Goal: Task Accomplishment & Management: Complete application form

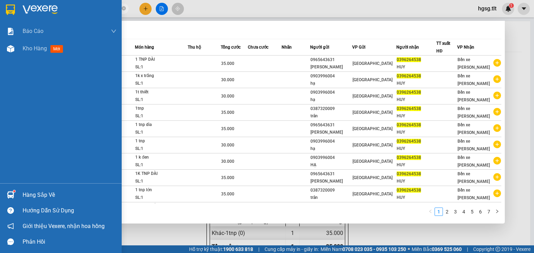
click at [21, 194] on div "Hàng sắp về" at bounding box center [61, 195] width 122 height 16
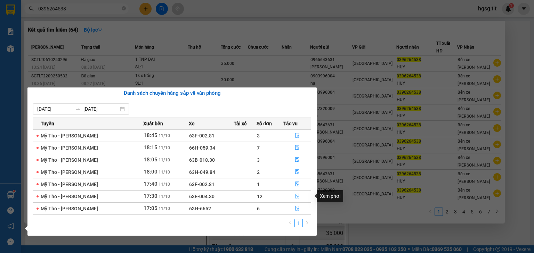
click at [295, 196] on icon "file-done" at bounding box center [297, 196] width 5 height 5
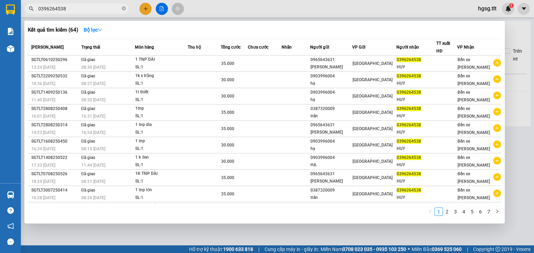
click at [329, 220] on div "1 2 3 4 5 6 7" at bounding box center [265, 214] width 474 height 13
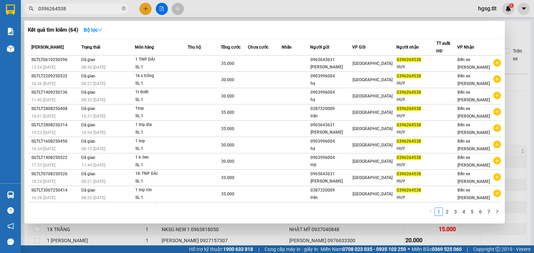
click at [56, 13] on span "0396264538" at bounding box center [76, 8] width 104 height 10
click at [57, 13] on span "0396264538" at bounding box center [76, 8] width 104 height 10
click at [70, 7] on input "0396264538" at bounding box center [79, 9] width 82 height 8
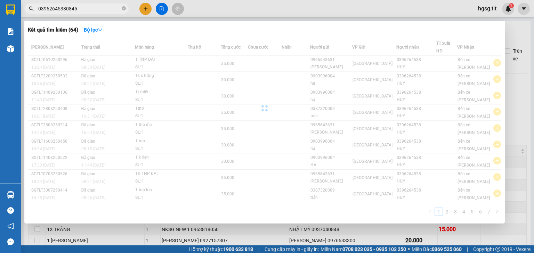
click at [70, 7] on input "03962645380845" at bounding box center [79, 9] width 82 height 8
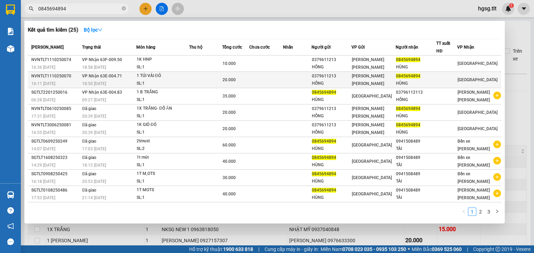
type input "0845694894"
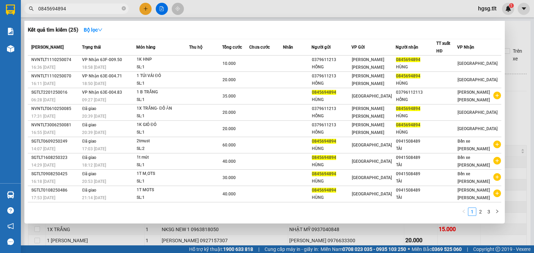
click at [176, 76] on div "1 TÚI VẢI ĐỎ" at bounding box center [163, 76] width 52 height 8
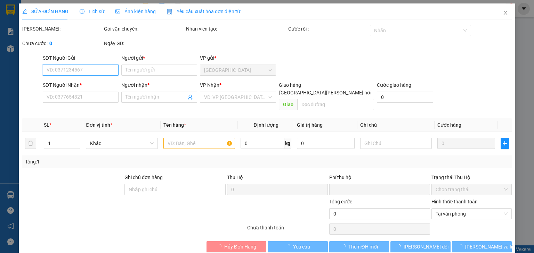
type input "0379611213"
type input "HỒNG"
type input "0845694894"
type input "HÙNG"
type input "0"
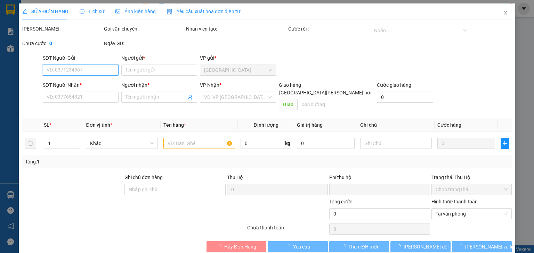
type input "20.000"
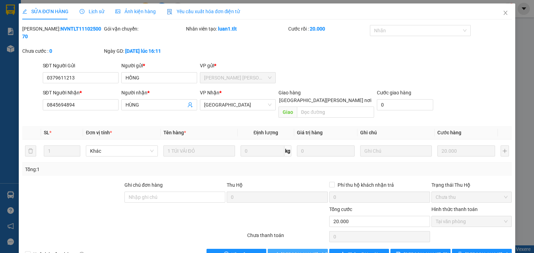
click at [295, 251] on span "[PERSON_NAME] và [PERSON_NAME] hàng" at bounding box center [328, 255] width 94 height 8
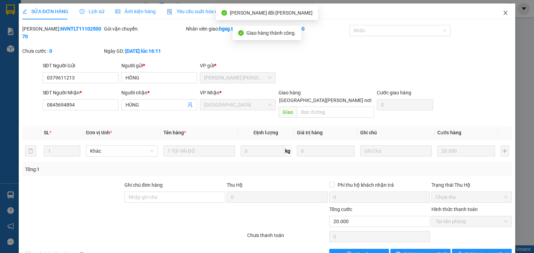
click at [503, 14] on icon "close" at bounding box center [506, 13] width 6 height 6
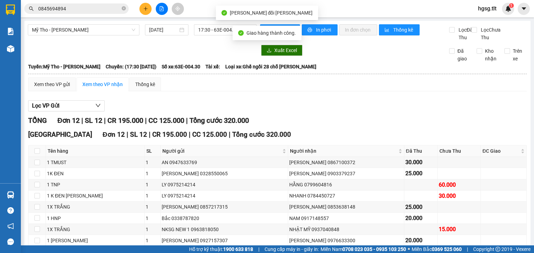
click at [78, 11] on input "0845694894" at bounding box center [79, 9] width 82 height 8
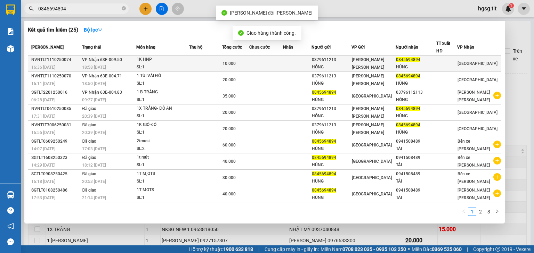
click at [163, 61] on div "1K HNP" at bounding box center [163, 60] width 52 height 8
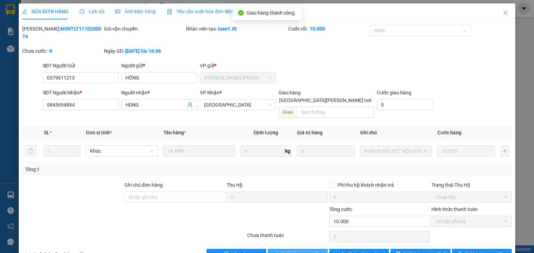
drag, startPoint x: 298, startPoint y: 237, endPoint x: 312, endPoint y: 209, distance: 31.6
click at [298, 251] on span "[PERSON_NAME] và [PERSON_NAME] hàng" at bounding box center [328, 255] width 94 height 8
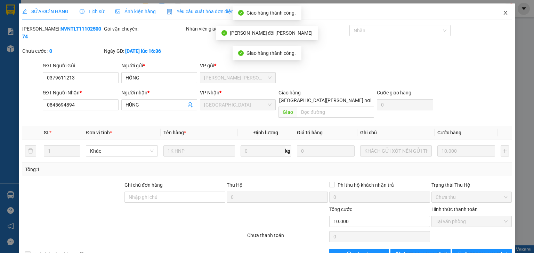
click at [501, 8] on span "Close" at bounding box center [505, 12] width 19 height 19
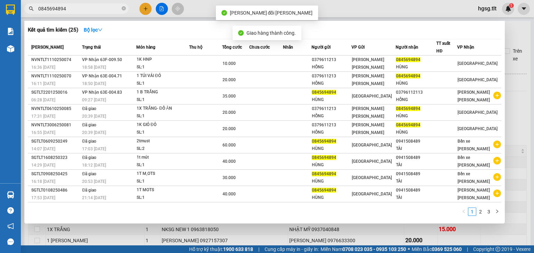
click at [97, 8] on input "0845694894" at bounding box center [79, 9] width 82 height 8
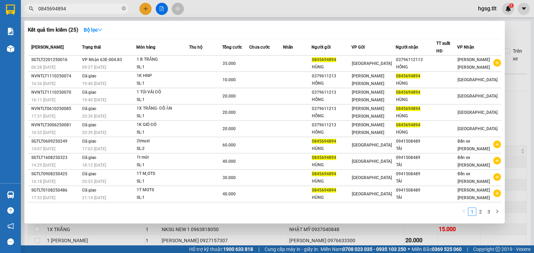
click at [516, 96] on div at bounding box center [267, 126] width 534 height 253
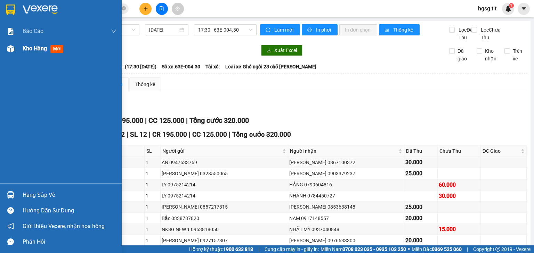
click at [31, 40] on div "Kho hàng mới" at bounding box center [70, 48] width 94 height 17
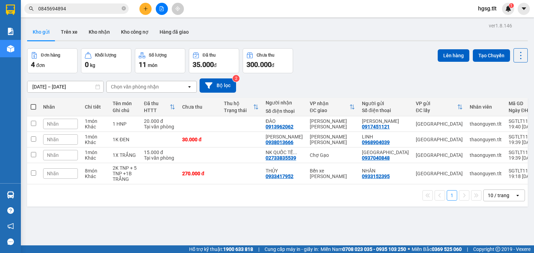
click at [493, 196] on div "10 / trang" at bounding box center [499, 195] width 22 height 7
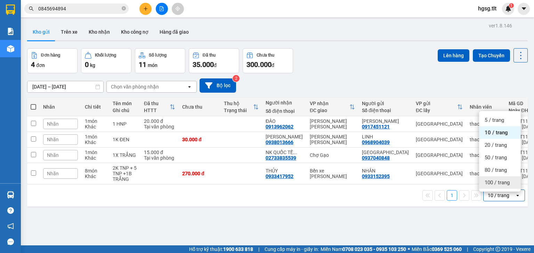
click at [498, 185] on span "100 / trang" at bounding box center [497, 182] width 25 height 7
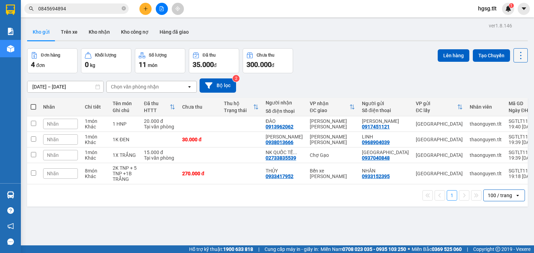
click at [518, 60] on button at bounding box center [521, 55] width 14 height 14
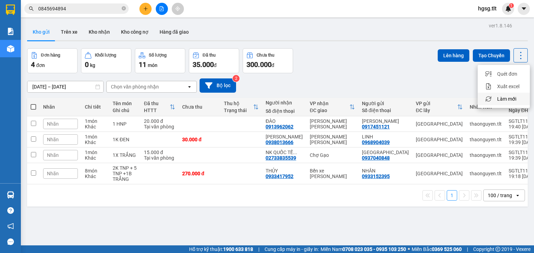
click at [518, 97] on div "Làm mới" at bounding box center [503, 99] width 41 height 7
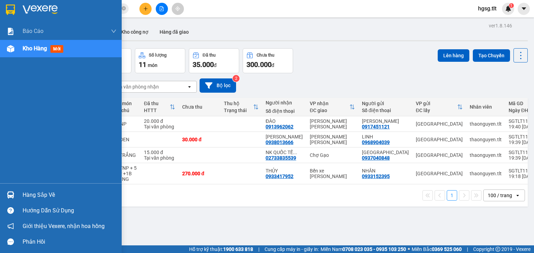
click at [28, 209] on div "Hướng dẫn sử dụng" at bounding box center [70, 211] width 94 height 10
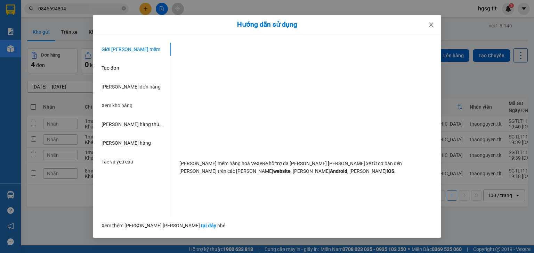
drag, startPoint x: 433, startPoint y: 19, endPoint x: 433, endPoint y: 26, distance: 7.0
click at [433, 21] on span "Close" at bounding box center [430, 24] width 19 height 19
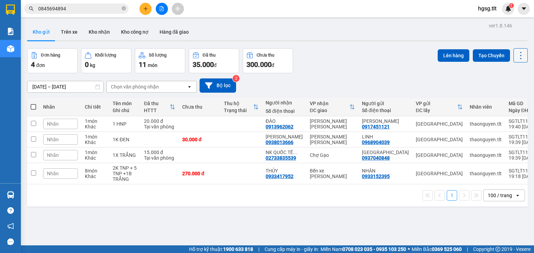
click at [520, 54] on icon at bounding box center [521, 56] width 10 height 10
click at [510, 97] on span "Làm mới" at bounding box center [506, 99] width 19 height 7
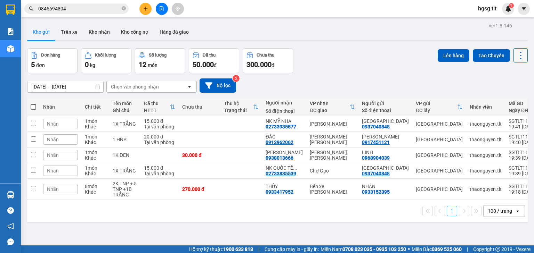
click at [516, 57] on icon at bounding box center [521, 56] width 10 height 10
click at [505, 101] on span "Làm mới" at bounding box center [506, 99] width 19 height 7
